Goal: Task Accomplishment & Management: Use online tool/utility

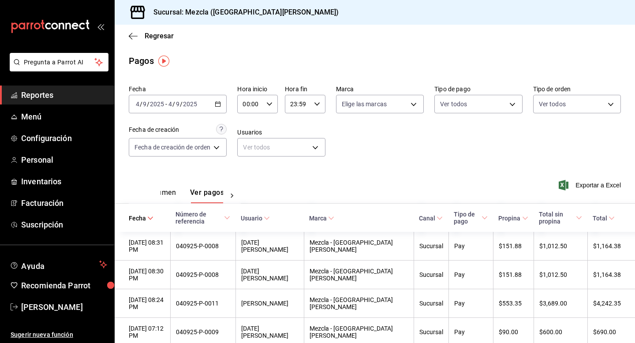
scroll to position [0, 26]
click at [72, 208] on span "Facturación" at bounding box center [64, 203] width 86 height 12
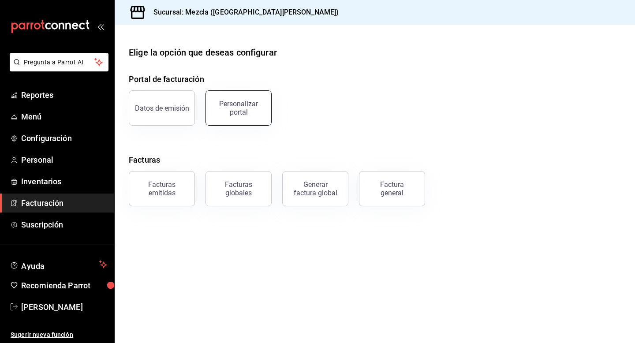
click at [265, 113] on button "Personalizar portal" at bounding box center [238, 107] width 66 height 35
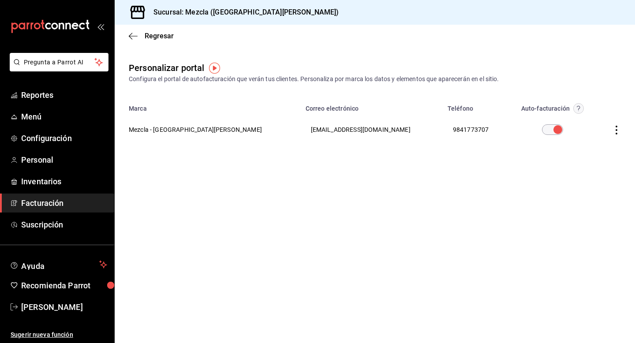
click at [311, 129] on icon "button" at bounding box center [616, 130] width 9 height 9
click at [311, 146] on li "Visitar sitio" at bounding box center [577, 141] width 88 height 22
click at [134, 38] on icon "button" at bounding box center [133, 36] width 9 height 8
